Goal: Complete application form

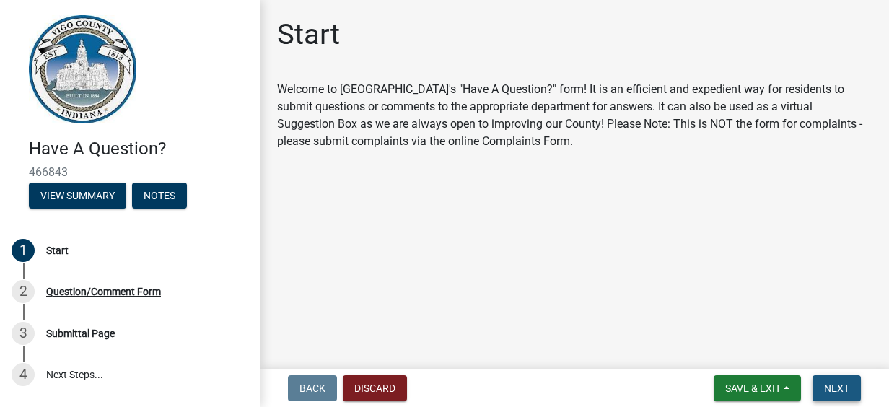
click at [835, 389] on span "Next" at bounding box center [836, 388] width 25 height 12
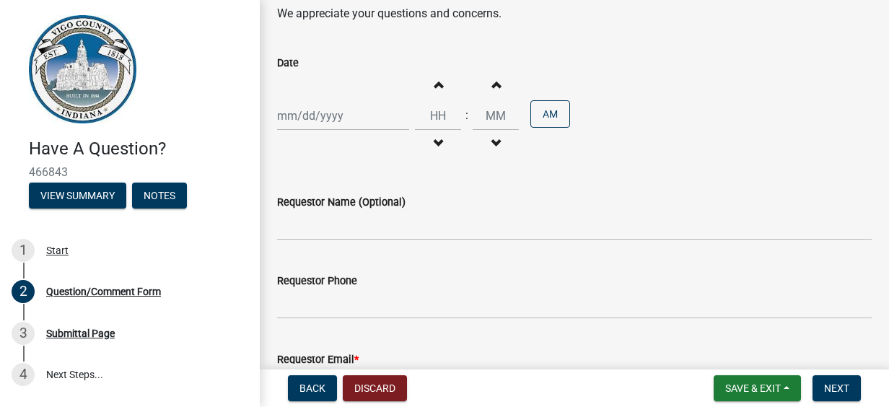
scroll to position [361, 0]
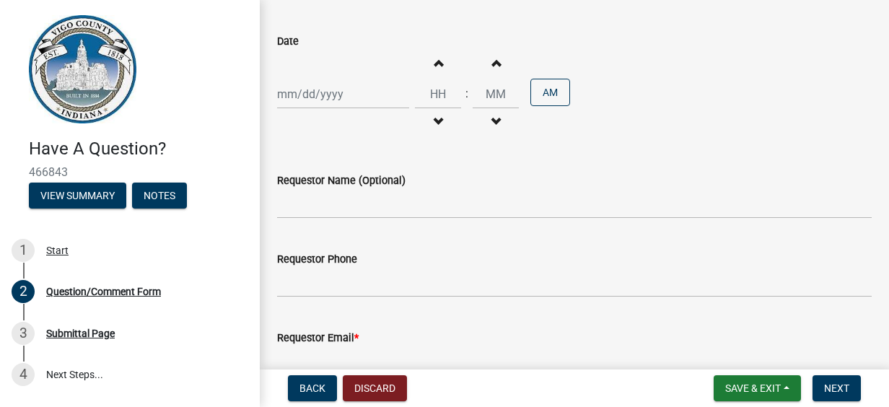
click at [320, 93] on div at bounding box center [343, 94] width 132 height 30
select select "8"
select select "2025"
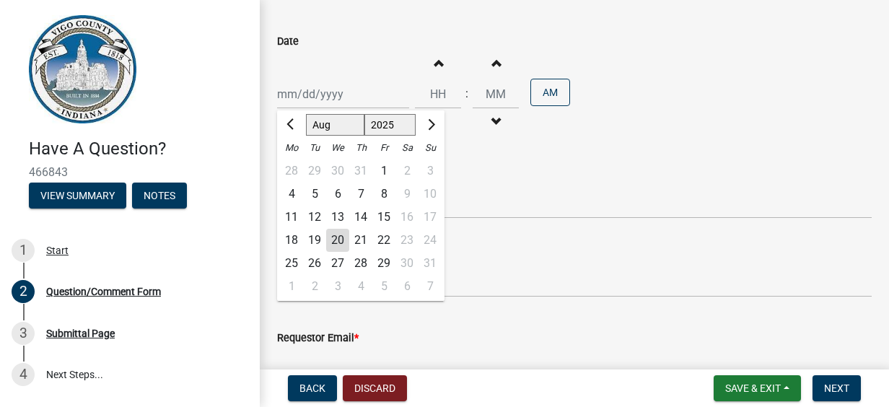
click at [330, 240] on div "20" at bounding box center [337, 240] width 23 height 23
type input "[DATE]"
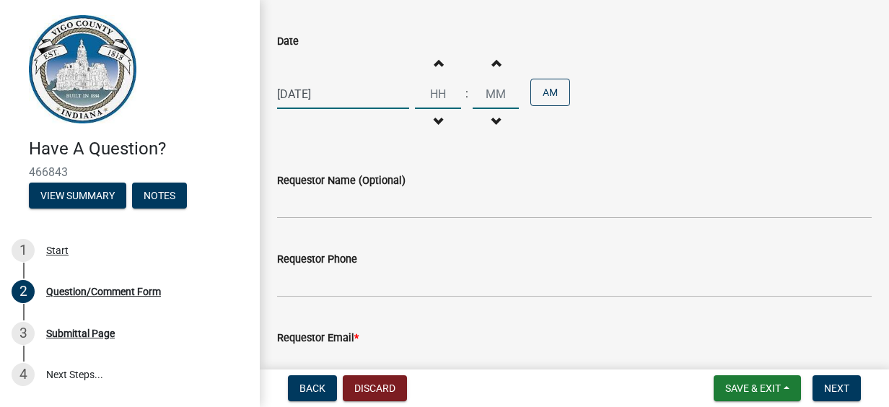
click at [430, 94] on input "Hours" at bounding box center [438, 94] width 46 height 30
drag, startPoint x: 440, startPoint y: 96, endPoint x: 414, endPoint y: 95, distance: 26.0
click at [415, 95] on input "Hours" at bounding box center [438, 94] width 46 height 30
drag, startPoint x: 420, startPoint y: 95, endPoint x: 452, endPoint y: 91, distance: 32.0
click at [452, 91] on input "Hours" at bounding box center [438, 94] width 46 height 30
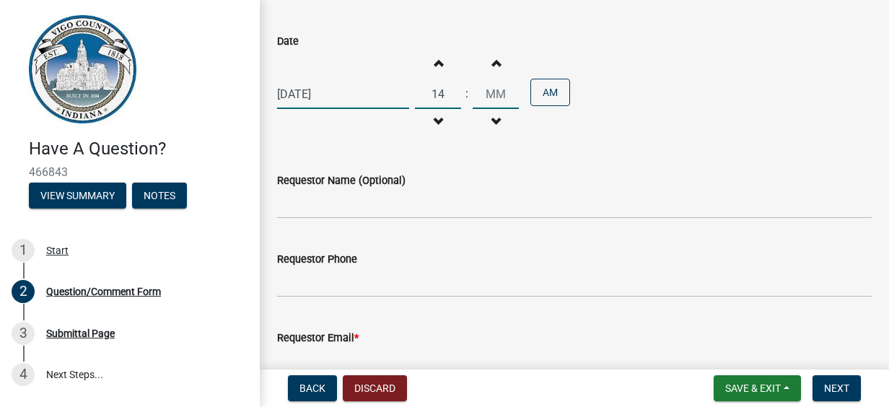
type input "02"
click at [495, 94] on input "00" at bounding box center [496, 94] width 46 height 30
type input "05"
click at [488, 182] on div "Requestor Name (Optional)" at bounding box center [574, 180] width 594 height 17
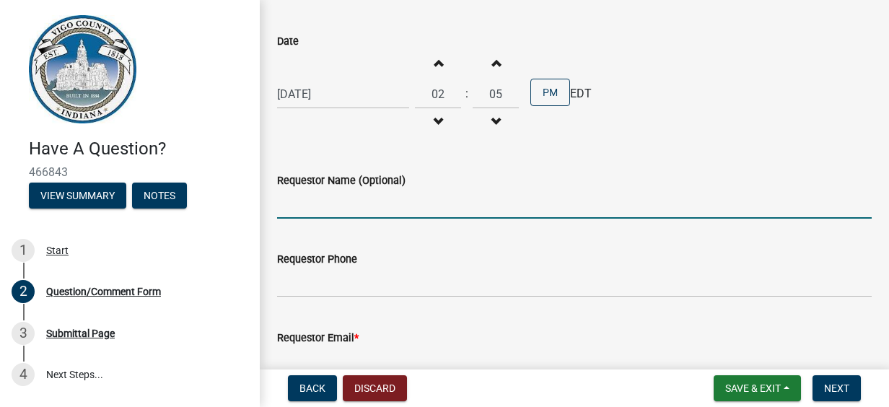
click at [330, 207] on input "Requestor Name (Optional)" at bounding box center [574, 204] width 594 height 30
type input "[PERSON_NAME]"
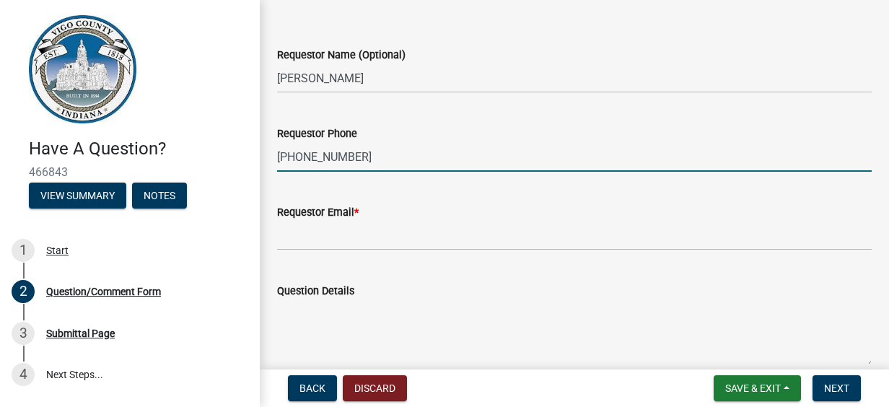
scroll to position [505, 0]
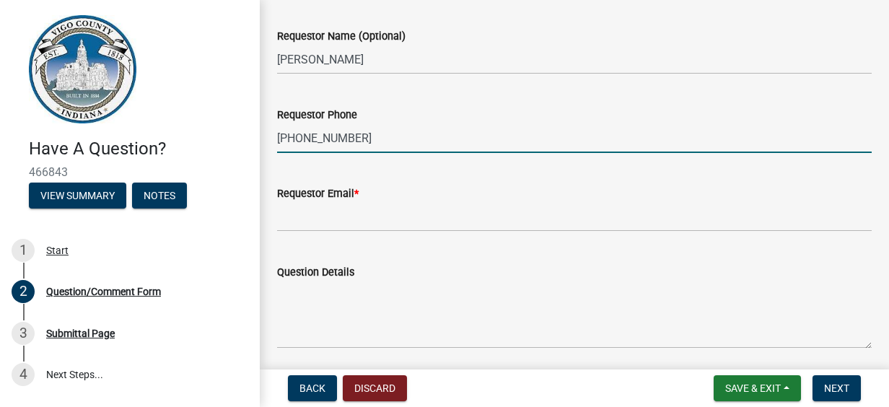
type input "[PHONE_NUMBER]"
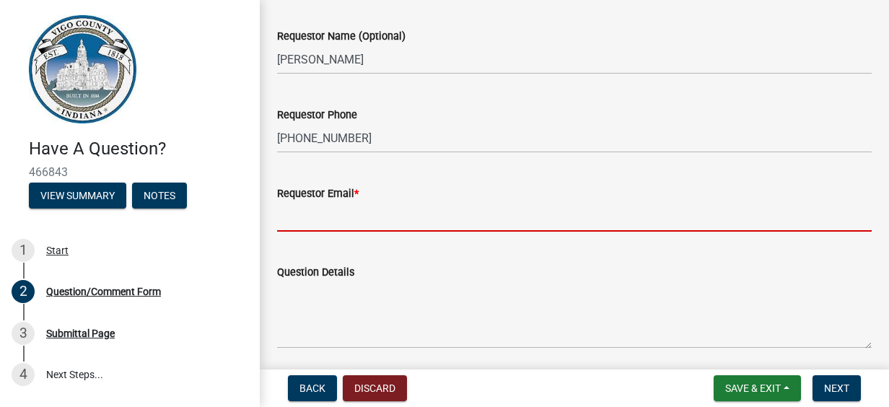
click at [333, 217] on input "Requestor Email *" at bounding box center [574, 217] width 594 height 30
type input "[EMAIL_ADDRESS][DOMAIN_NAME]"
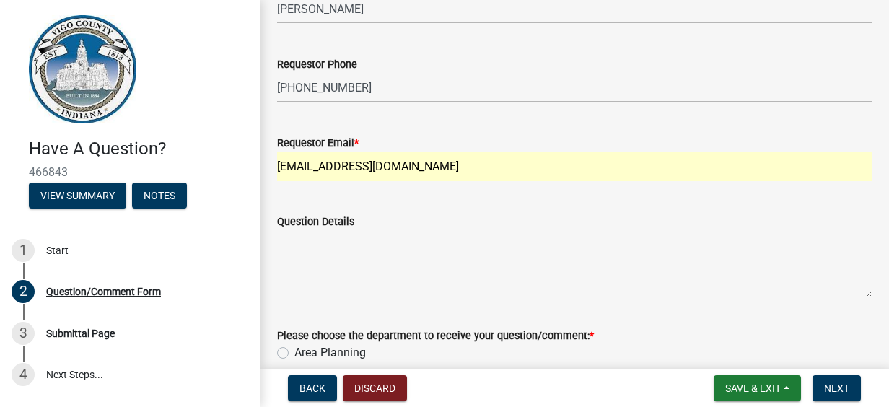
scroll to position [577, 0]
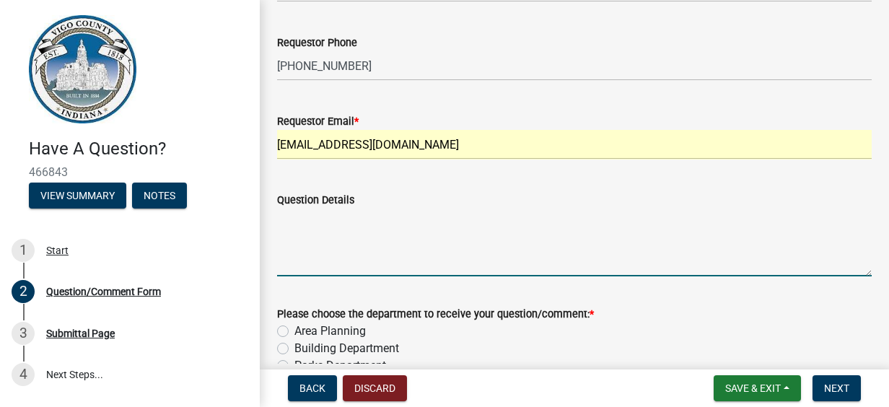
click at [349, 234] on textarea "Question Details" at bounding box center [574, 243] width 594 height 68
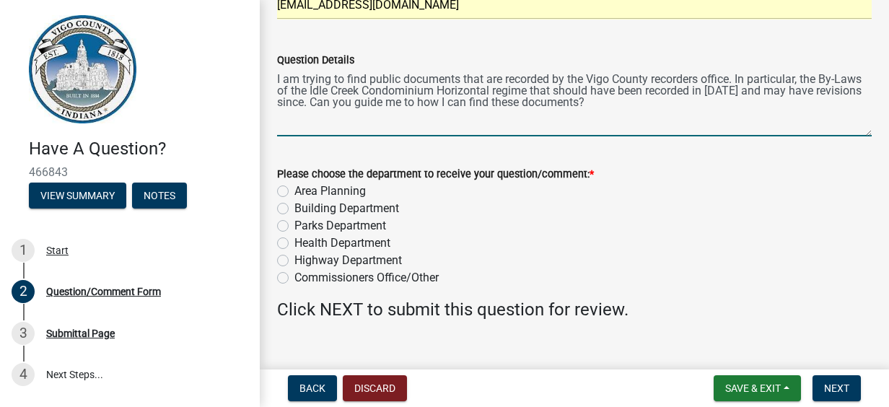
scroll to position [741, 0]
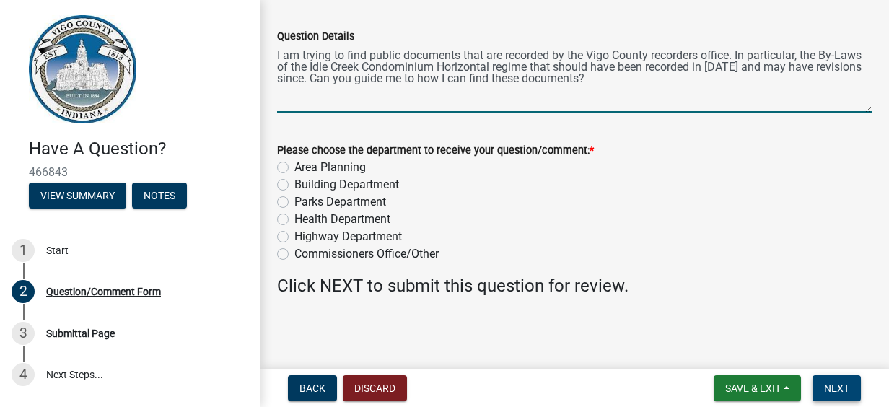
type textarea "I am trying to find public documents that are recorded by the Vigo County recor…"
click at [838, 387] on span "Next" at bounding box center [836, 388] width 25 height 12
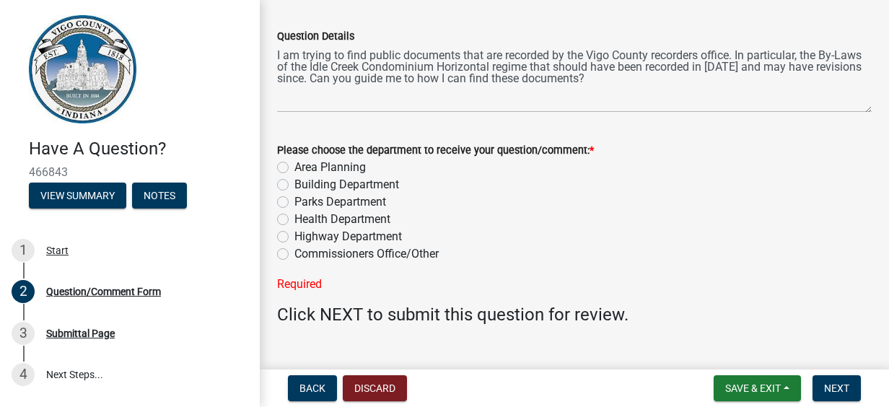
click at [294, 166] on label "Area Planning" at bounding box center [329, 167] width 71 height 17
click at [294, 166] on input "Area Planning" at bounding box center [298, 163] width 9 height 9
radio input "true"
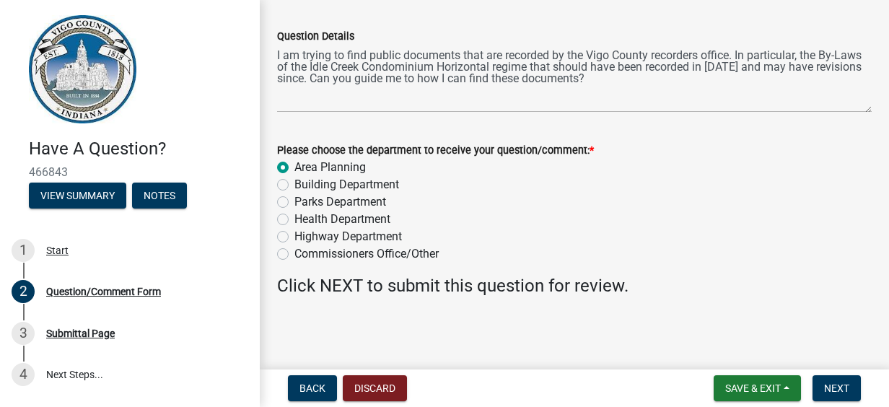
click at [294, 185] on label "Building Department" at bounding box center [346, 184] width 105 height 17
click at [294, 185] on input "Building Department" at bounding box center [298, 180] width 9 height 9
radio input "true"
click at [835, 382] on span "Next" at bounding box center [836, 388] width 25 height 12
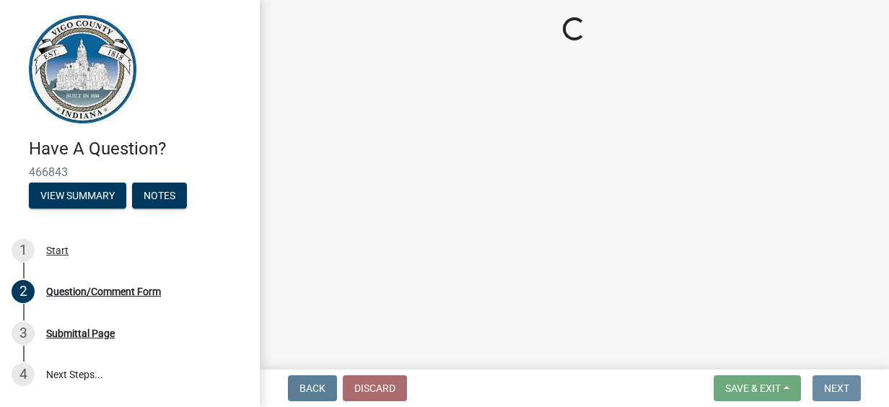
scroll to position [0, 0]
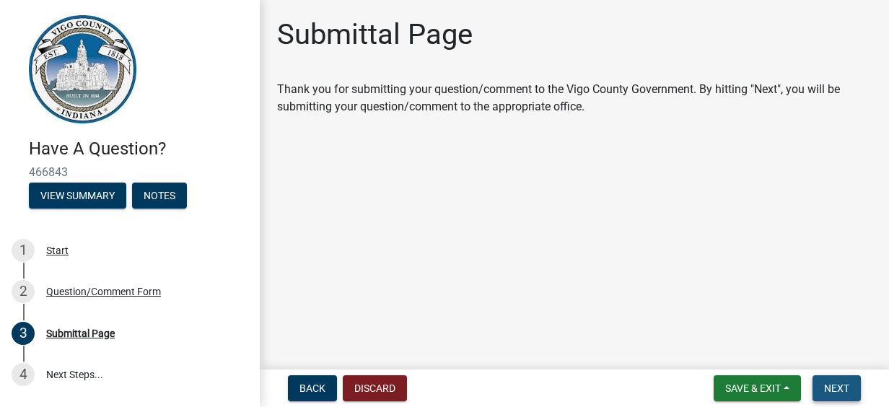
click at [841, 380] on button "Next" at bounding box center [836, 388] width 48 height 26
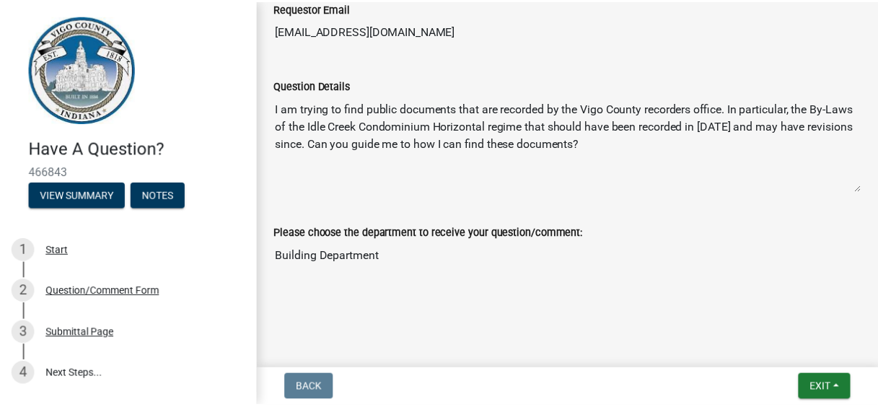
scroll to position [439, 0]
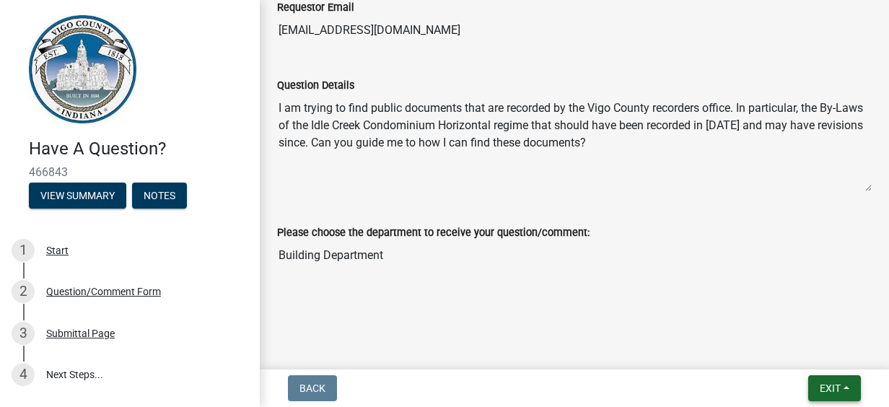
click at [825, 385] on span "Exit" at bounding box center [830, 388] width 21 height 12
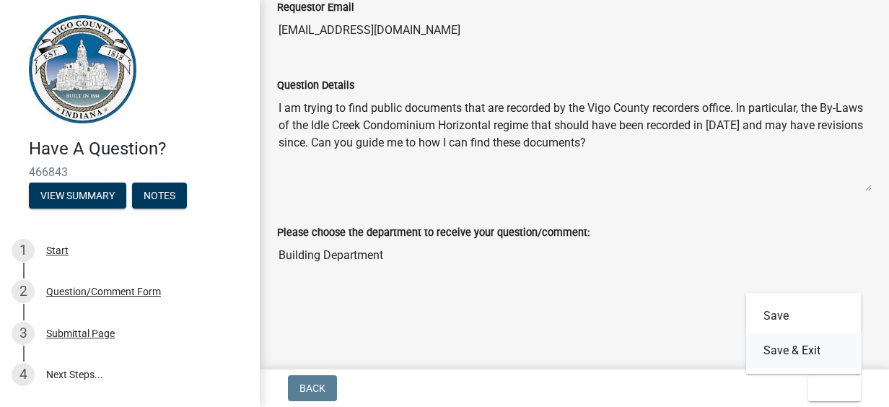
click at [766, 350] on button "Save & Exit" at bounding box center [803, 350] width 115 height 35
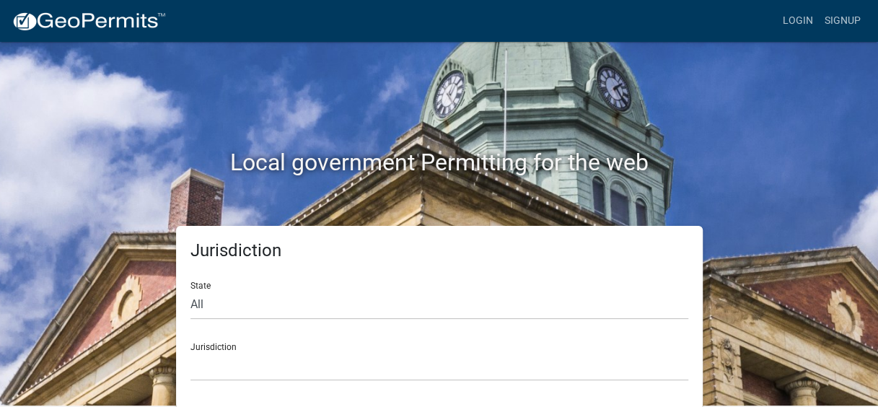
scroll to position [2, 0]
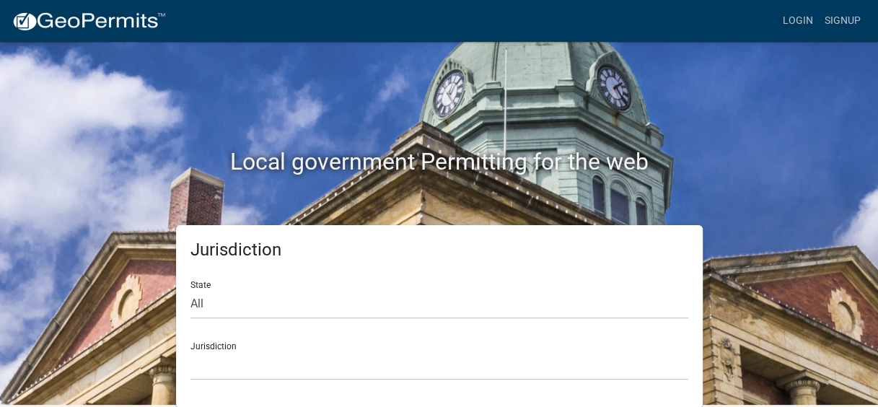
click at [242, 347] on div "Jurisdiction [GEOGRAPHIC_DATA], [US_STATE] [GEOGRAPHIC_DATA], [US_STATE][PERSON…" at bounding box center [439, 355] width 498 height 50
click at [208, 300] on select "All [US_STATE] [US_STATE] [US_STATE] [US_STATE] [US_STATE] [US_STATE] [US_STATE…" at bounding box center [439, 304] width 498 height 30
select select "[US_STATE]"
click at [190, 289] on select "All [US_STATE] [US_STATE] [US_STATE] [US_STATE] [US_STATE] [US_STATE] [US_STATE…" at bounding box center [439, 304] width 498 height 30
click at [316, 359] on select "City of [GEOGRAPHIC_DATA], [US_STATE] City of [GEOGRAPHIC_DATA], [US_STATE] Cit…" at bounding box center [439, 366] width 498 height 30
